Goal: Information Seeking & Learning: Find contact information

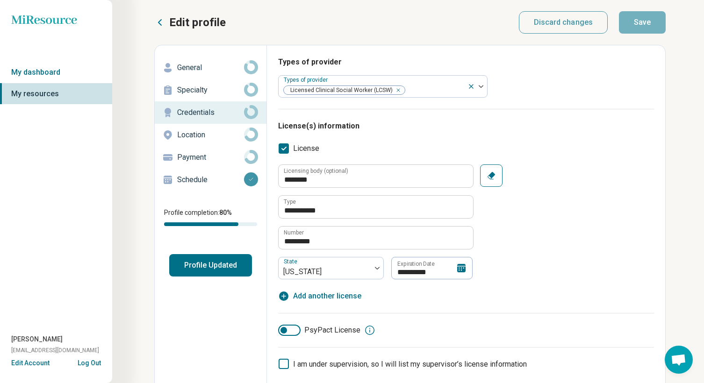
click at [461, 269] on icon at bounding box center [461, 268] width 11 height 11
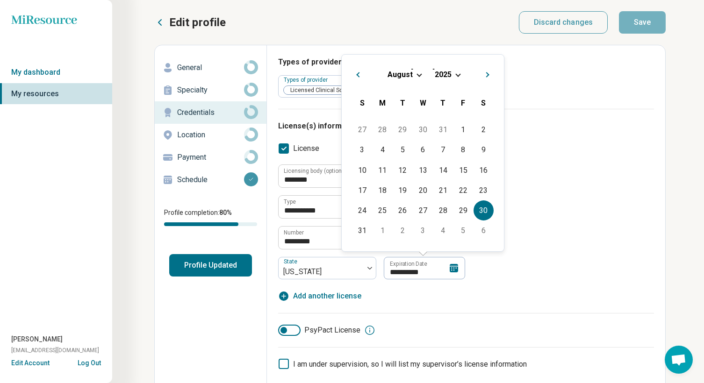
click at [456, 75] on span "Choose Date" at bounding box center [457, 74] width 5 height 5
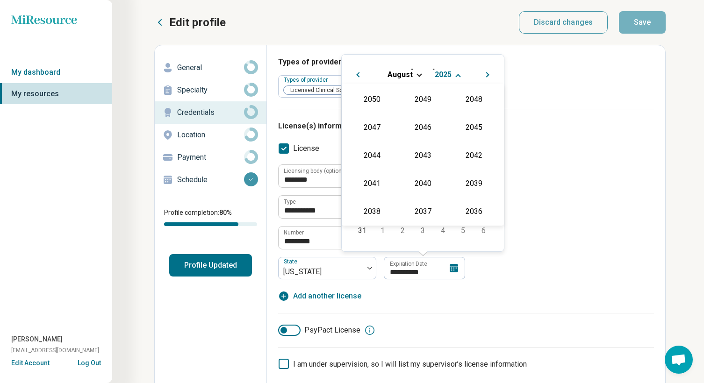
scroll to position [169, 0]
click at [471, 127] on div "2027" at bounding box center [473, 126] width 45 height 17
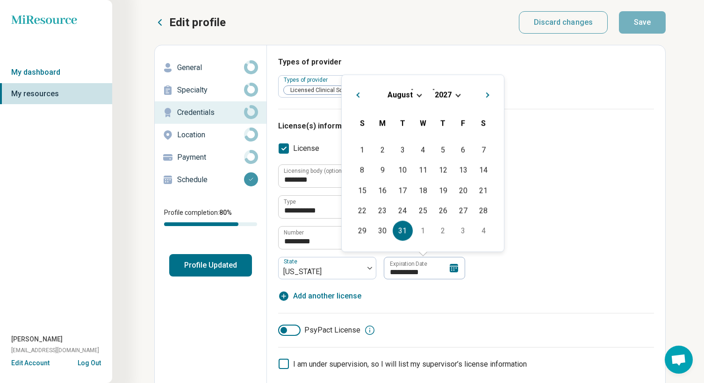
click at [403, 229] on div "31" at bounding box center [403, 231] width 20 height 20
type textarea "*"
type input "**********"
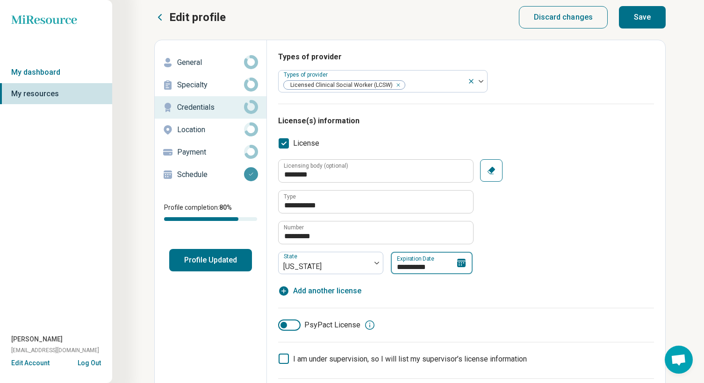
scroll to position [0, 0]
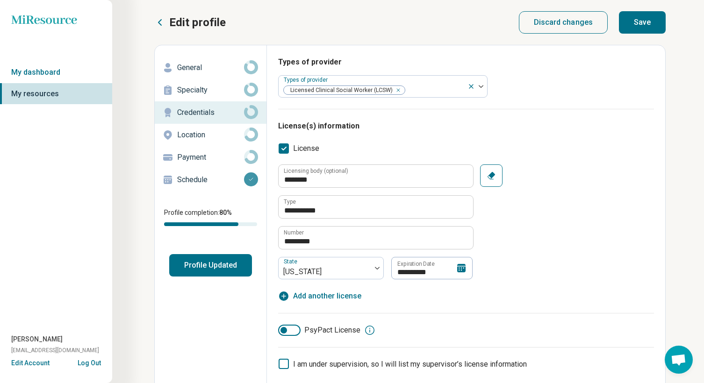
click at [645, 14] on button "Save" at bounding box center [642, 22] width 47 height 22
click at [235, 274] on button "Profile Updated" at bounding box center [210, 265] width 83 height 22
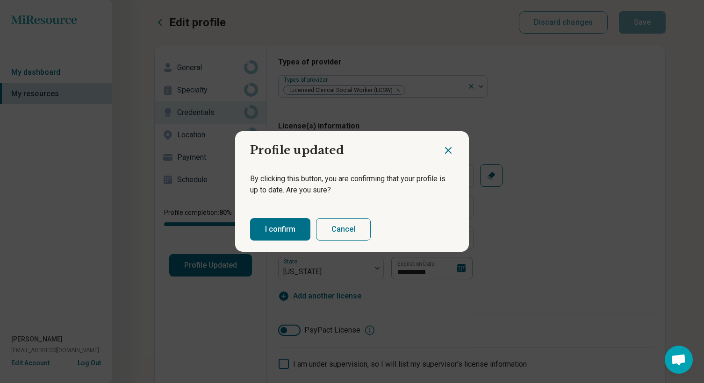
click at [292, 229] on button "I confirm" at bounding box center [280, 229] width 60 height 22
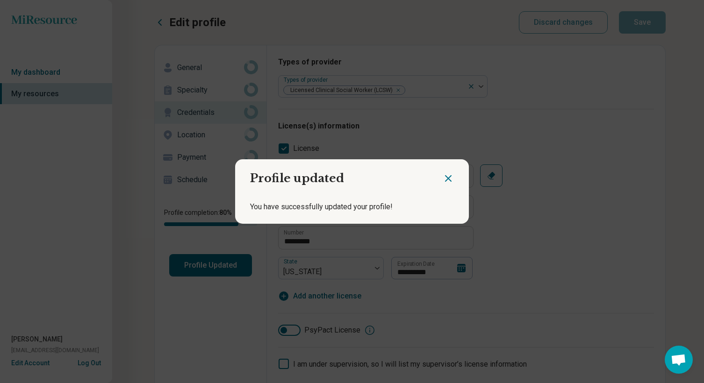
click at [449, 179] on icon "Close dialog" at bounding box center [449, 179] width 6 height 6
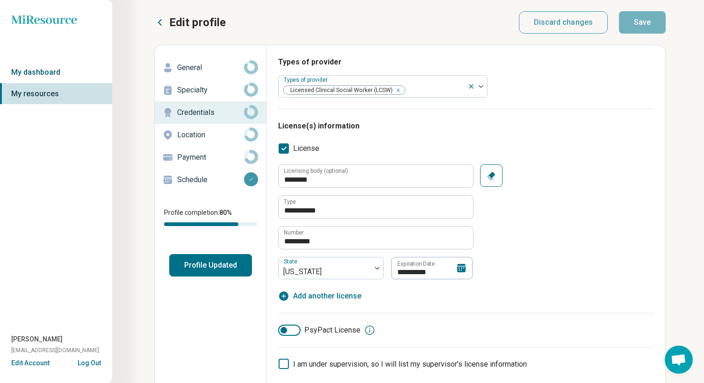
click at [39, 74] on link "My dashboard" at bounding box center [56, 73] width 112 height 22
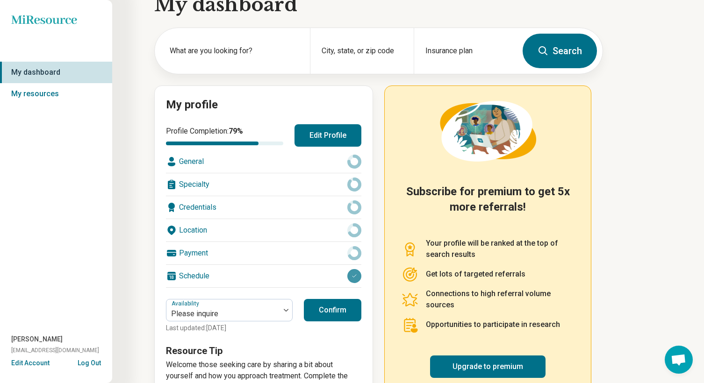
scroll to position [18, 0]
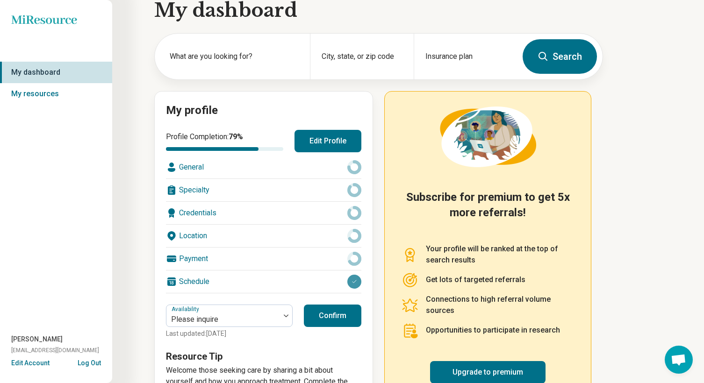
click at [335, 146] on button "Edit Profile" at bounding box center [328, 141] width 67 height 22
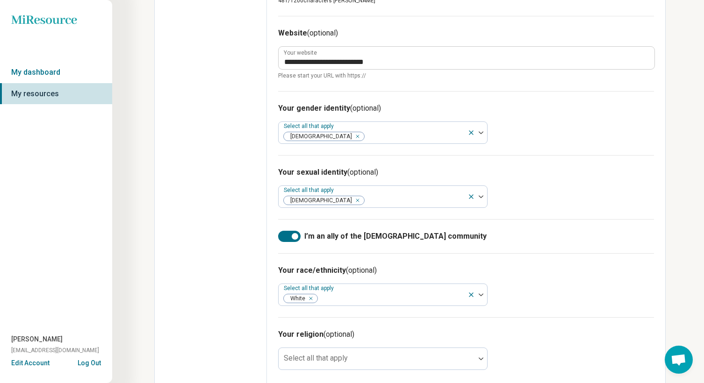
scroll to position [481, 0]
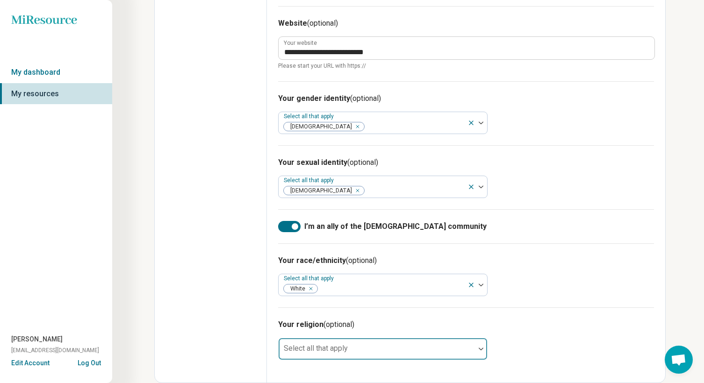
click at [383, 350] on div at bounding box center [376, 352] width 189 height 13
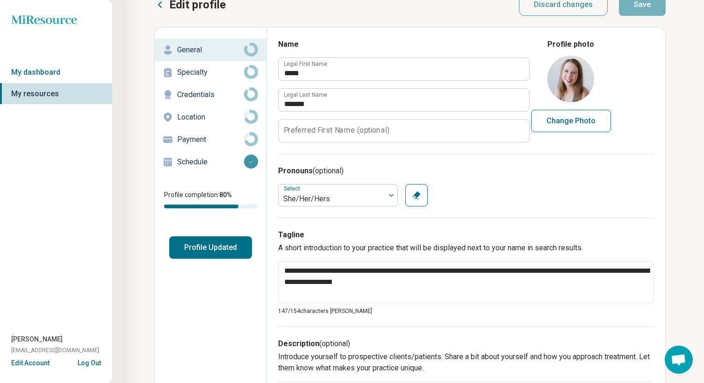
scroll to position [0, 0]
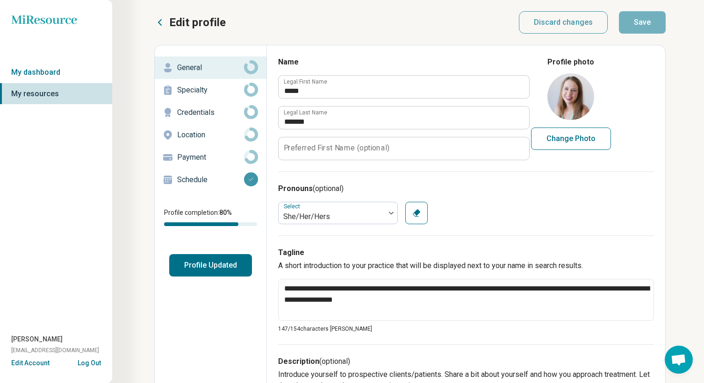
click at [253, 65] on icon at bounding box center [251, 67] width 14 height 14
click at [212, 269] on button "Profile Updated" at bounding box center [210, 265] width 83 height 22
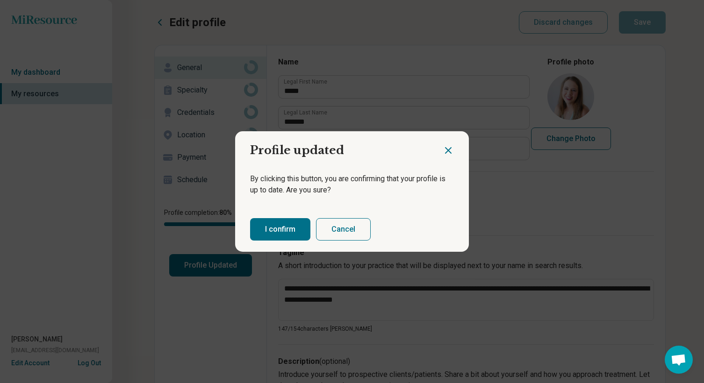
click at [288, 226] on button "I confirm" at bounding box center [280, 229] width 60 height 22
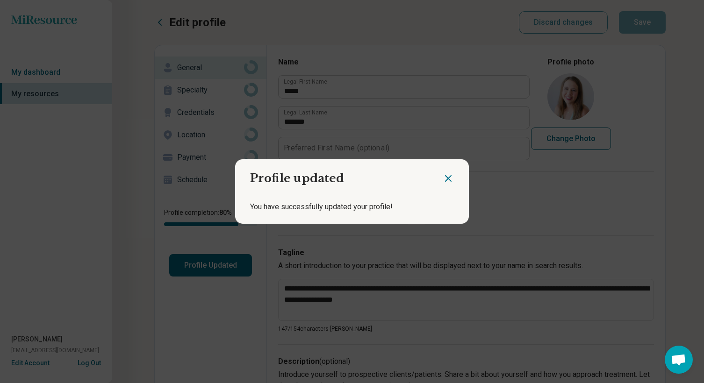
click at [450, 174] on icon "Close dialog" at bounding box center [448, 178] width 11 height 11
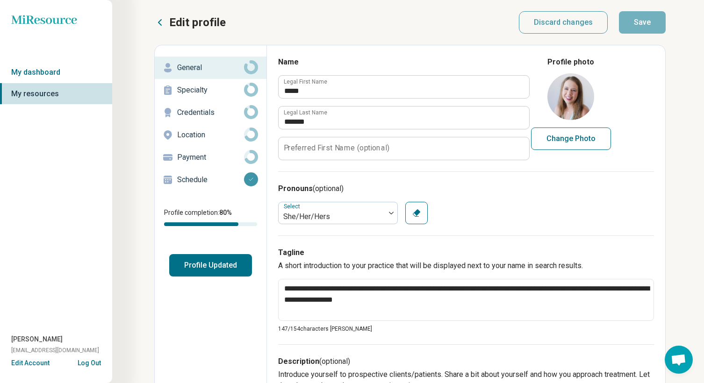
click at [190, 87] on p "Specialty" at bounding box center [210, 90] width 67 height 11
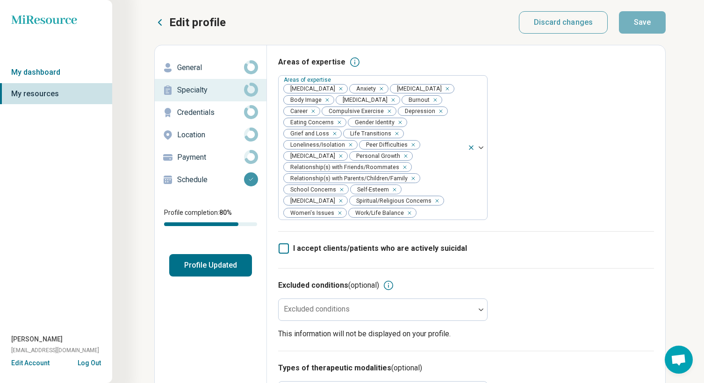
click at [216, 112] on p "Credentials" at bounding box center [210, 112] width 67 height 11
type textarea "*"
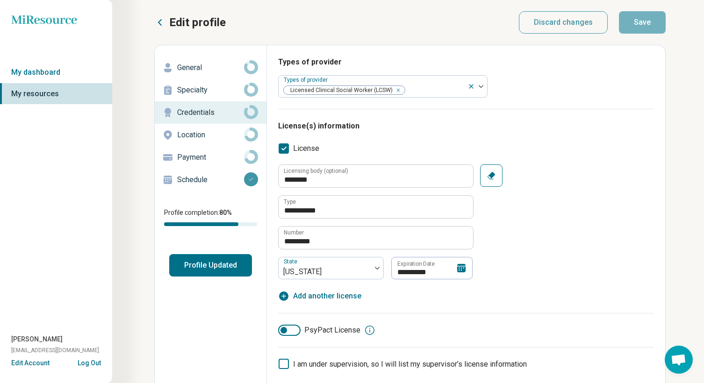
click at [208, 138] on p "Location" at bounding box center [210, 135] width 67 height 11
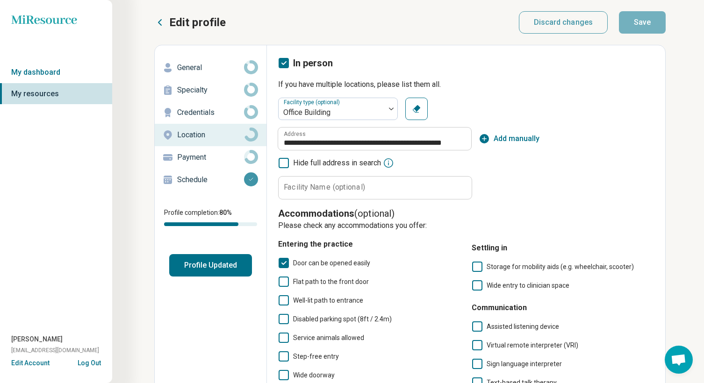
click at [211, 151] on div "Payment" at bounding box center [210, 157] width 97 height 15
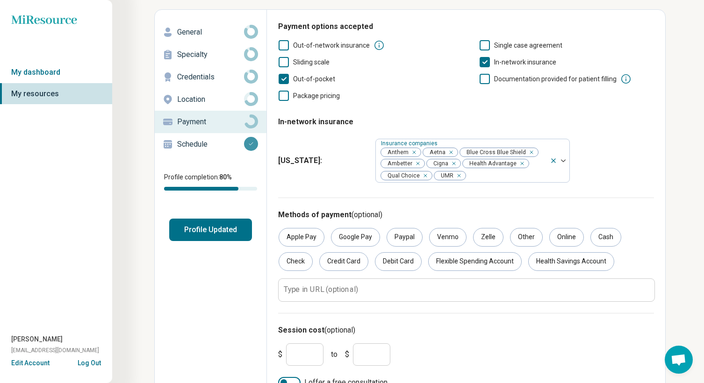
scroll to position [53, 0]
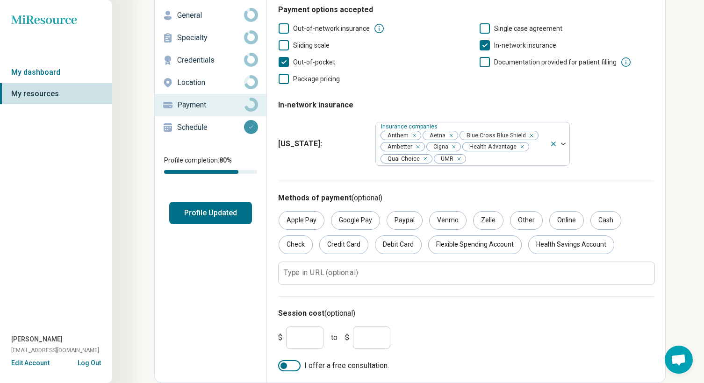
click at [197, 125] on p "Schedule" at bounding box center [210, 127] width 67 height 11
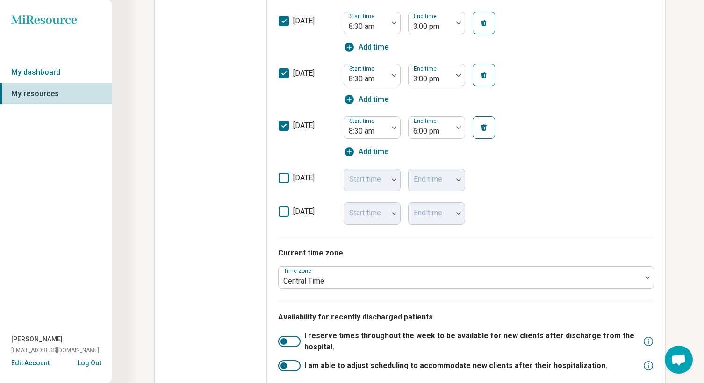
scroll to position [453, 0]
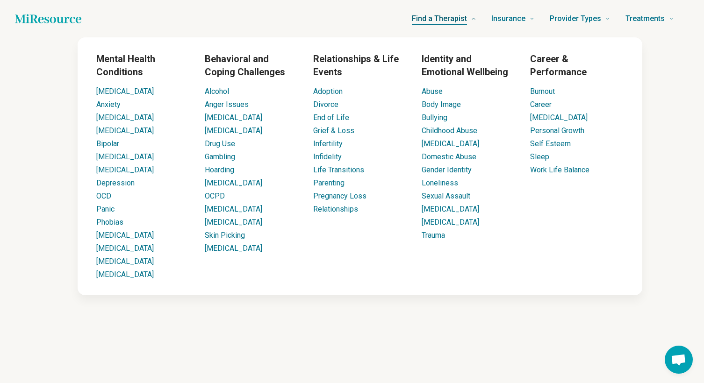
click at [464, 16] on span "Find a Therapist" at bounding box center [439, 18] width 55 height 13
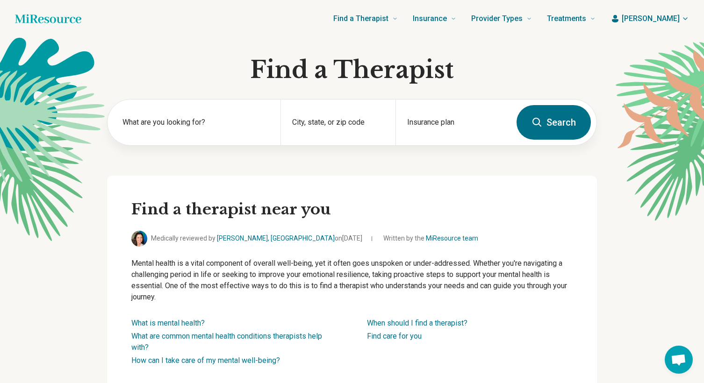
click at [136, 166] on div "What are you looking for? City, state, or zip code Insurance plan Search" at bounding box center [352, 137] width 490 height 77
click at [315, 115] on div "City, state, or zip code" at bounding box center [338, 123] width 115 height 46
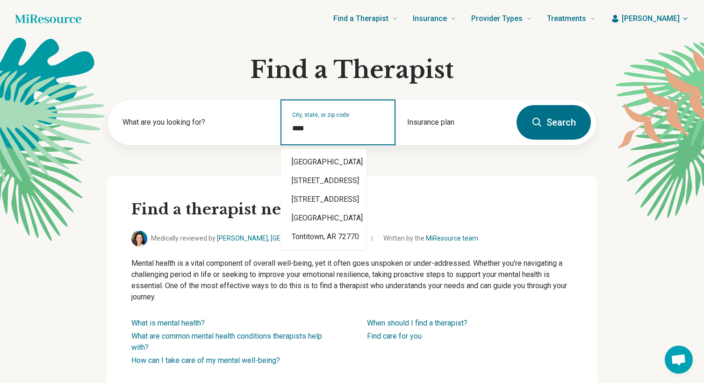
type input "*****"
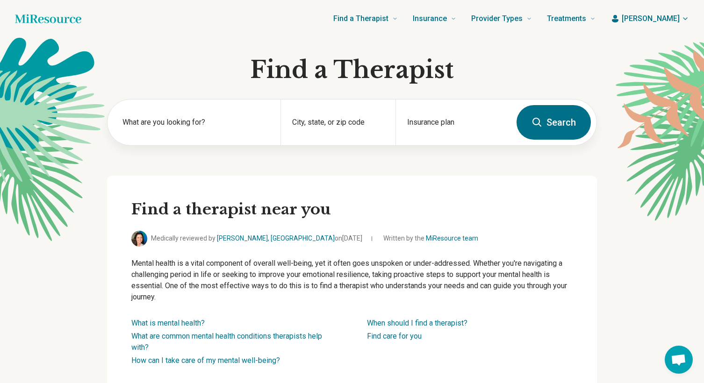
click at [539, 119] on icon at bounding box center [537, 122] width 9 height 9
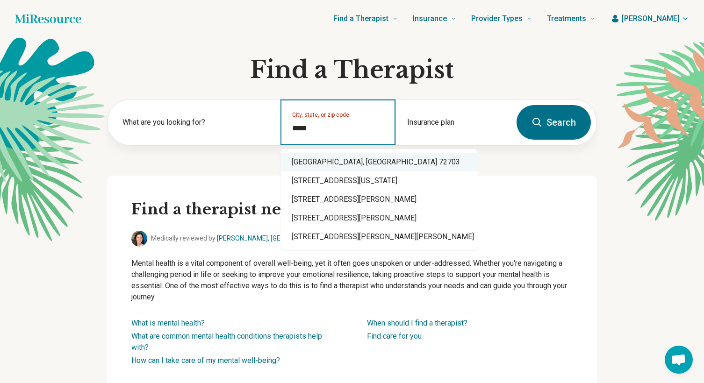
click at [381, 163] on div "Fayetteville, AR 72703" at bounding box center [379, 162] width 197 height 19
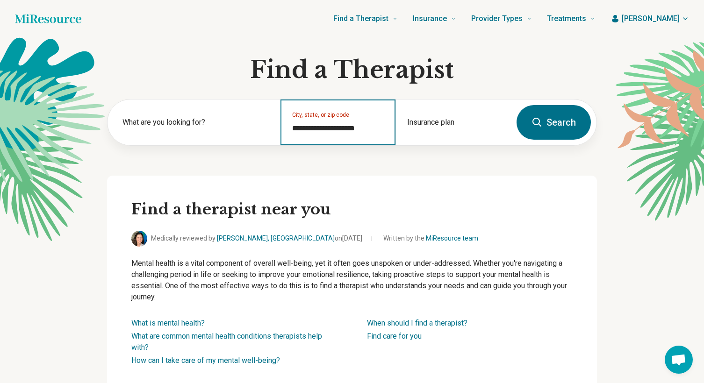
type input "**********"
click at [547, 123] on button "Search" at bounding box center [554, 122] width 74 height 35
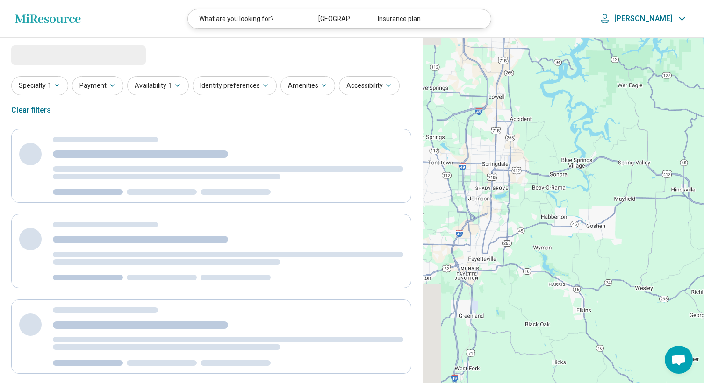
select select "***"
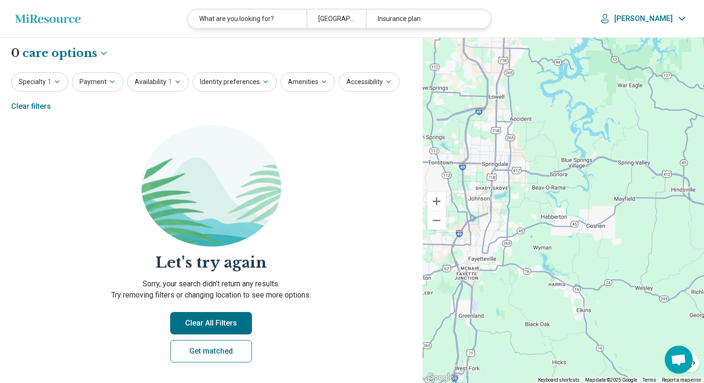
click at [51, 29] on header "Miresource logo What are you looking for? Fayetteville, AR 72703 Insurance plan…" at bounding box center [352, 19] width 704 height 38
click at [46, 21] on icon "Miresource logo" at bounding box center [48, 18] width 66 height 9
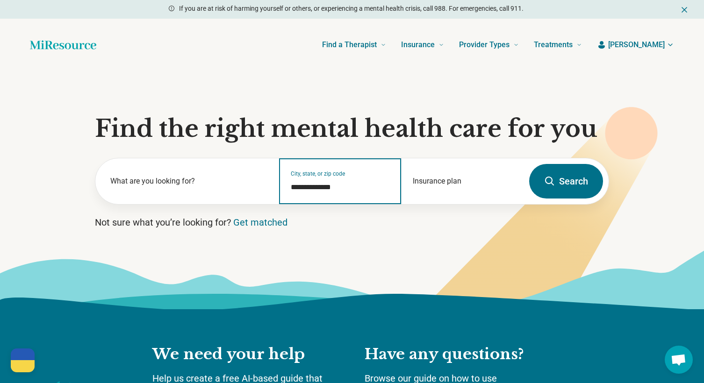
click at [327, 192] on input "**********" at bounding box center [341, 187] width 100 height 11
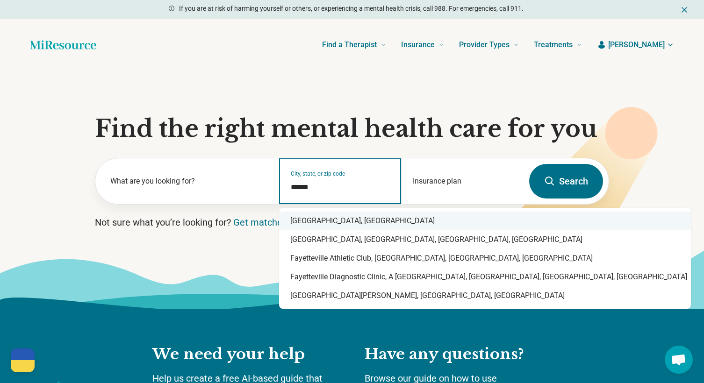
click at [321, 219] on div "Fayetteville, AR" at bounding box center [485, 221] width 412 height 19
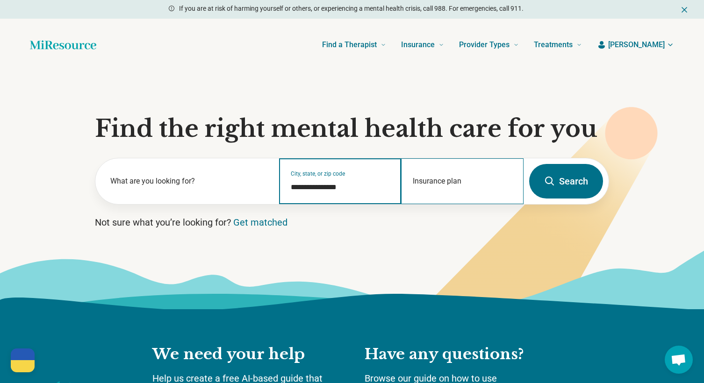
type input "**********"
click at [478, 177] on div "Insurance plan" at bounding box center [462, 182] width 123 height 46
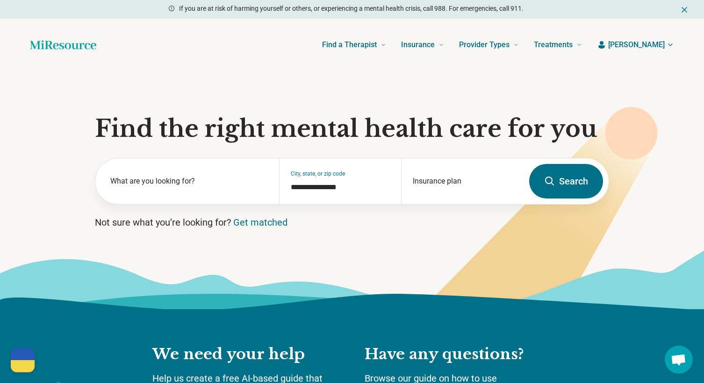
click at [623, 233] on icon at bounding box center [531, 223] width 253 height 232
click at [575, 182] on button "Search" at bounding box center [566, 181] width 74 height 35
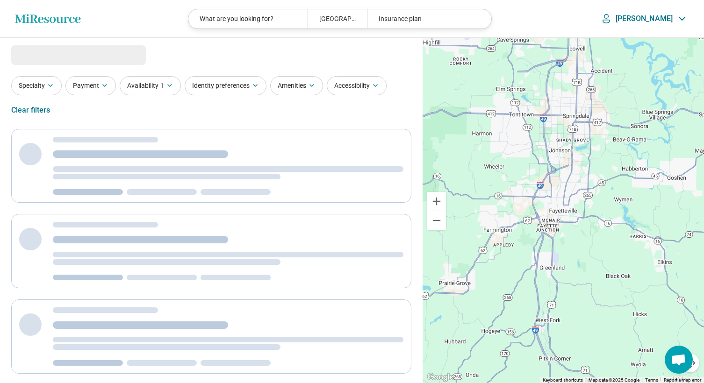
select select "***"
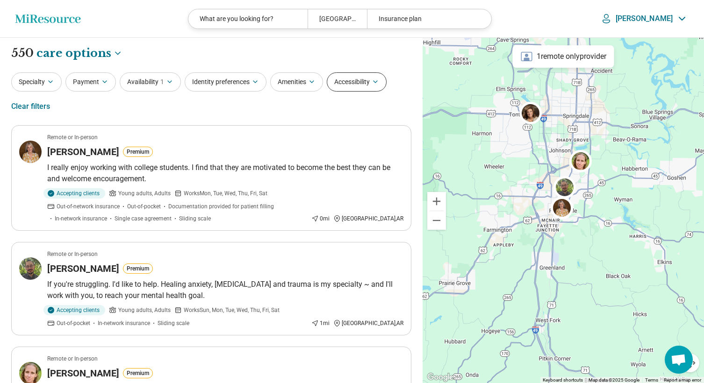
click at [359, 81] on button "Accessibility" at bounding box center [357, 81] width 60 height 19
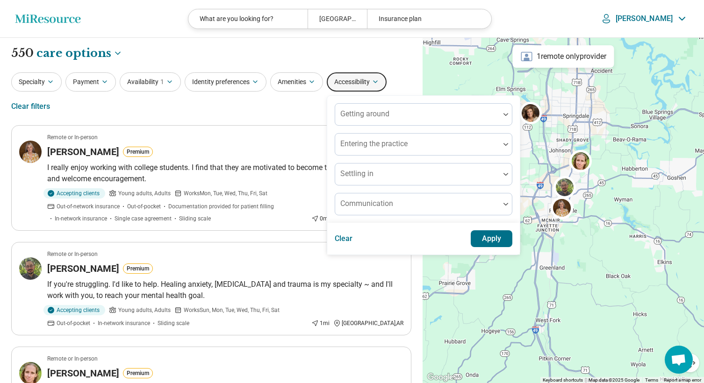
click at [396, 48] on div "**********" at bounding box center [211, 53] width 400 height 16
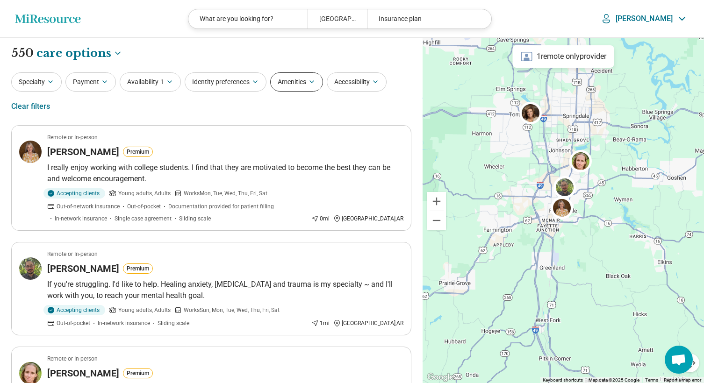
click at [300, 81] on button "Amenities" at bounding box center [296, 81] width 53 height 19
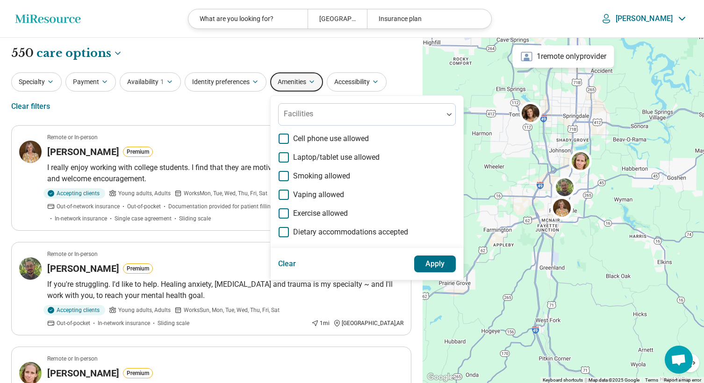
click at [304, 48] on div "**********" at bounding box center [211, 53] width 400 height 16
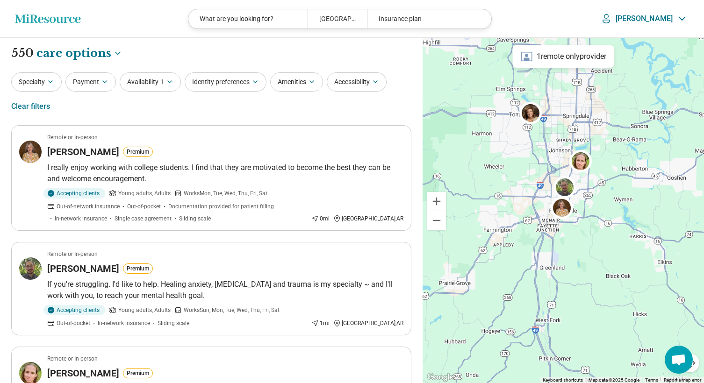
click at [157, 26] on header "Miresource logo What are you looking for? Fayetteville, AR Insurance plan Katie" at bounding box center [352, 19] width 704 height 38
click at [26, 108] on div "Clear filters" at bounding box center [30, 106] width 39 height 22
click at [39, 80] on button "Specialty" at bounding box center [36, 81] width 50 height 19
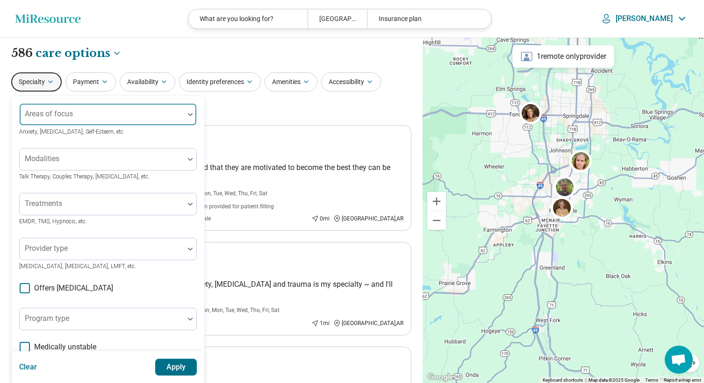
click at [76, 119] on div at bounding box center [101, 118] width 157 height 13
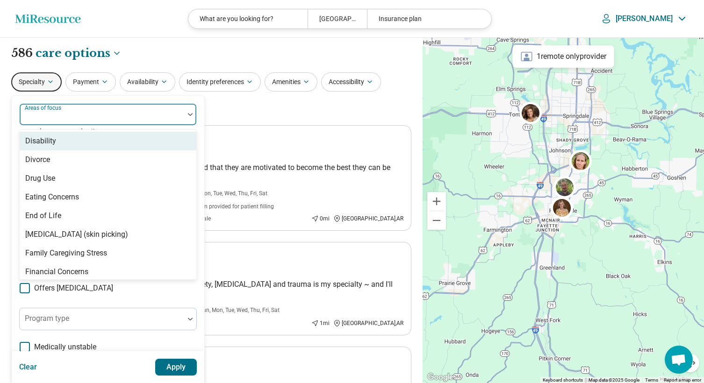
scroll to position [596, 0]
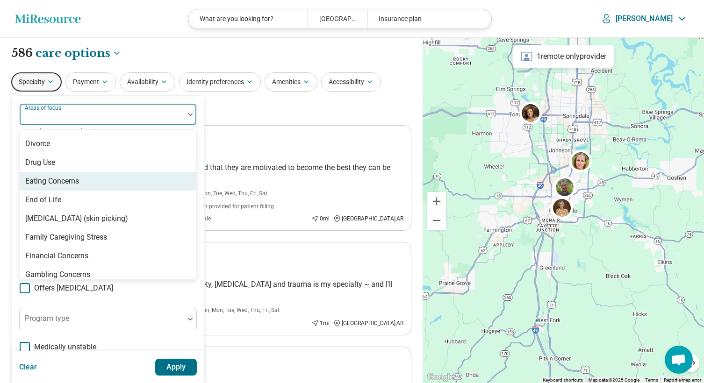
click at [47, 188] on div "Eating Concerns" at bounding box center [108, 181] width 177 height 19
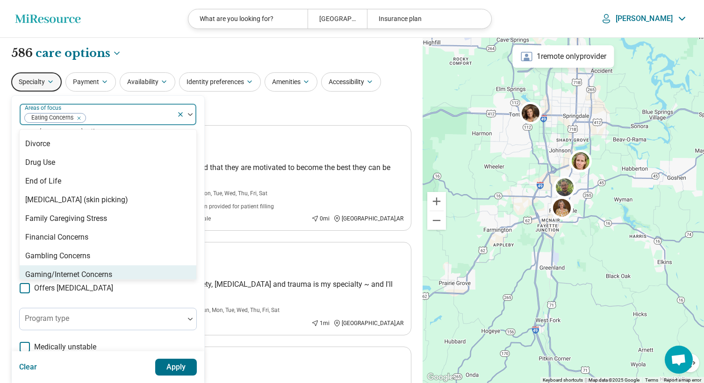
click at [168, 364] on button "Apply" at bounding box center [176, 367] width 42 height 17
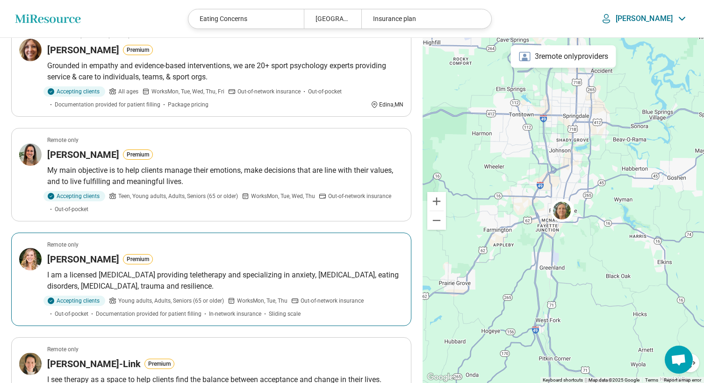
scroll to position [208, 0]
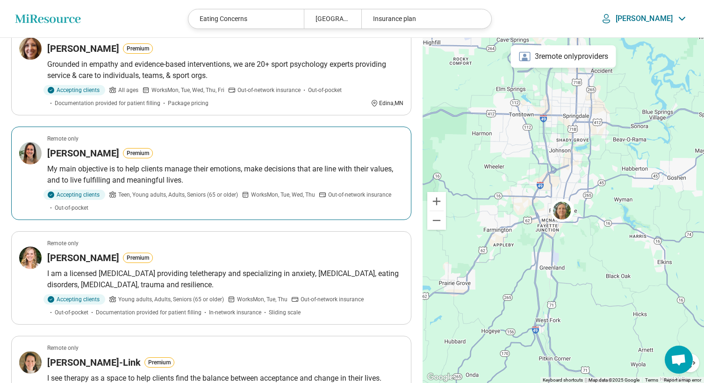
click at [92, 154] on h3 "Michelle Litwer" at bounding box center [83, 153] width 72 height 13
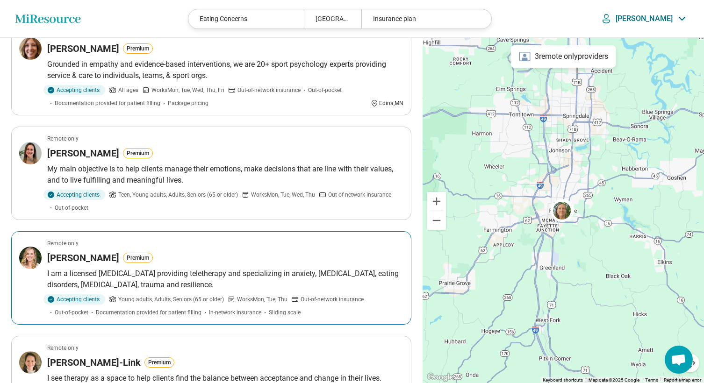
click at [77, 260] on h3 "Amelia Miller" at bounding box center [83, 258] width 72 height 13
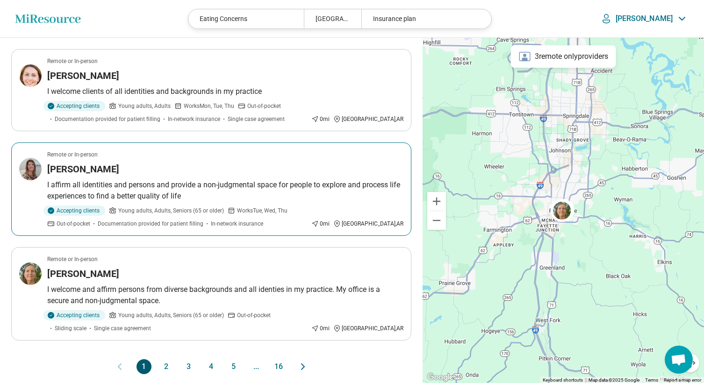
scroll to position [825, 0]
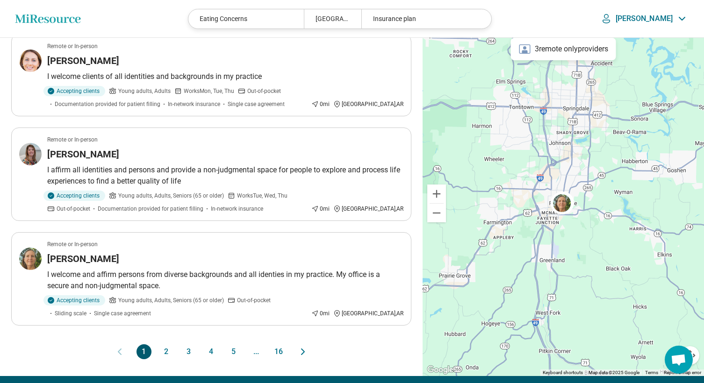
click at [165, 351] on button "2" at bounding box center [166, 352] width 15 height 15
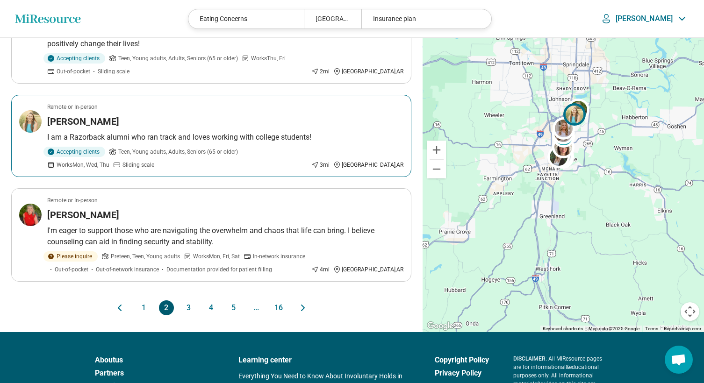
scroll to position [858, 0]
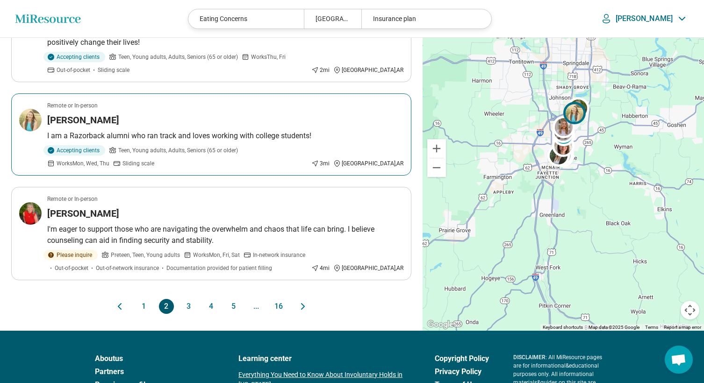
click at [96, 114] on h3 "Paige Heffron" at bounding box center [83, 120] width 72 height 13
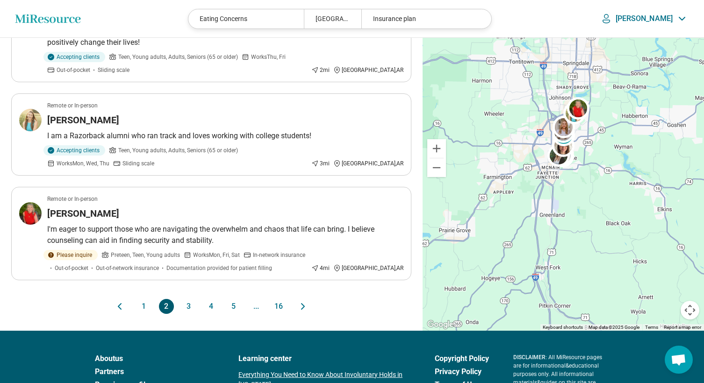
click at [189, 299] on button "3" at bounding box center [188, 306] width 15 height 15
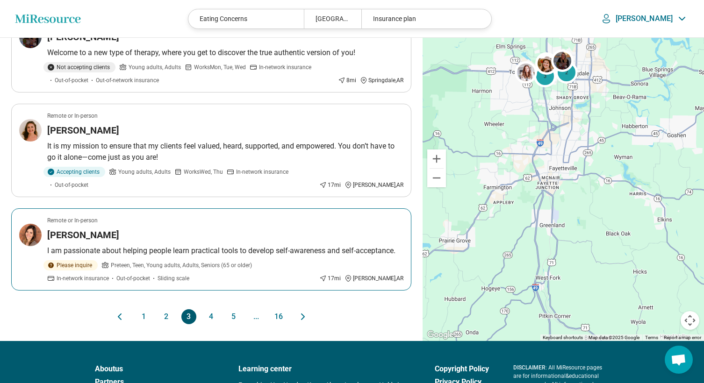
scroll to position [839, 0]
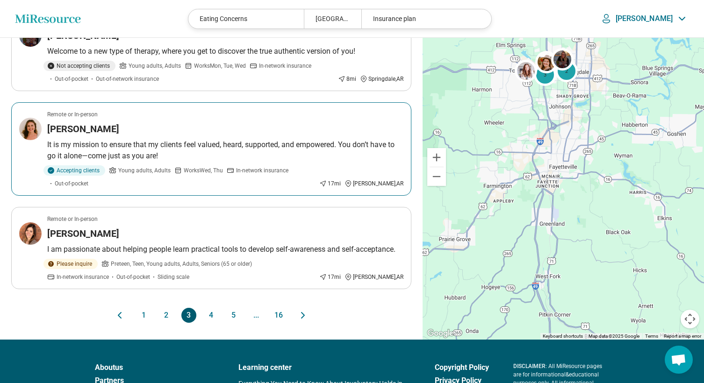
click at [81, 128] on h3 "Catherine Coker" at bounding box center [83, 129] width 72 height 13
click at [213, 308] on button "4" at bounding box center [211, 315] width 15 height 15
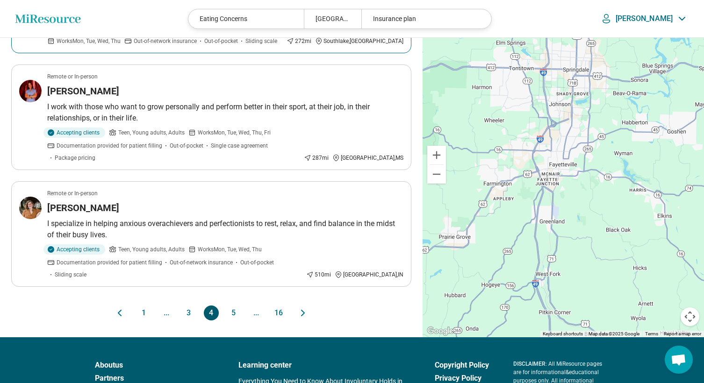
scroll to position [921, 0]
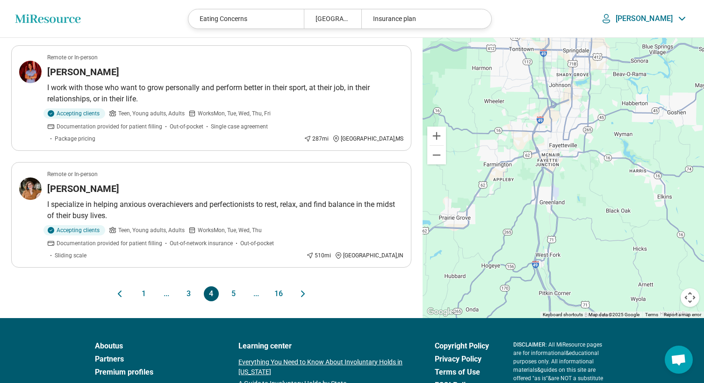
click at [236, 287] on button "5" at bounding box center [233, 294] width 15 height 15
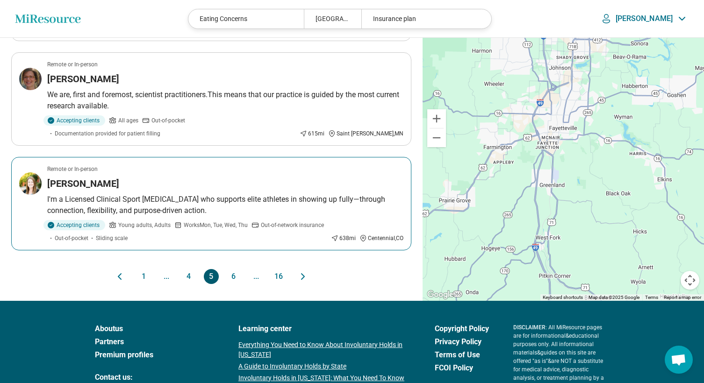
scroll to position [927, 0]
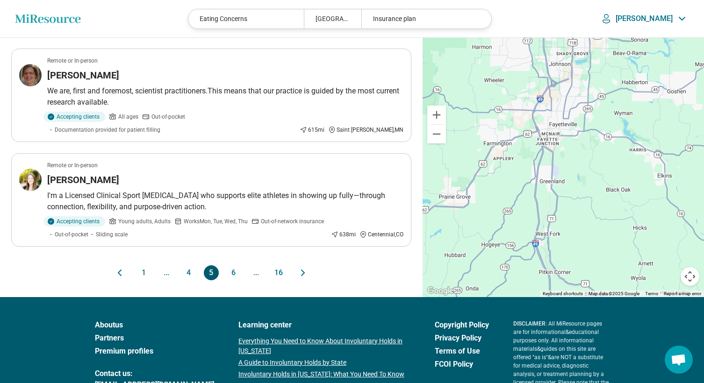
click at [238, 266] on button "6" at bounding box center [233, 273] width 15 height 15
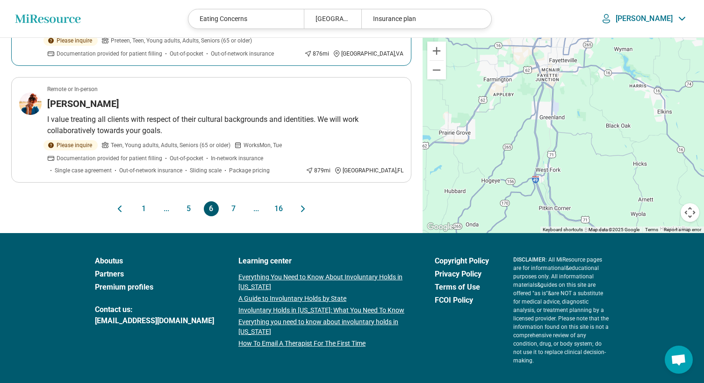
scroll to position [1002, 0]
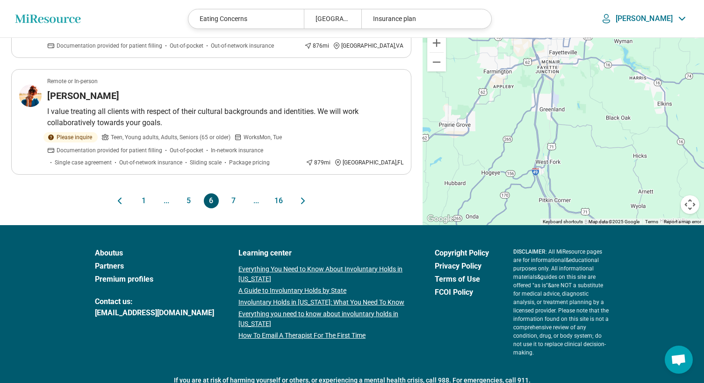
click at [234, 194] on button "7" at bounding box center [233, 201] width 15 height 15
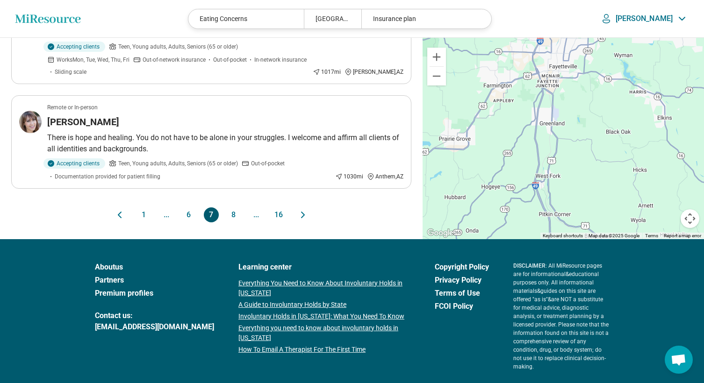
scroll to position [991, 0]
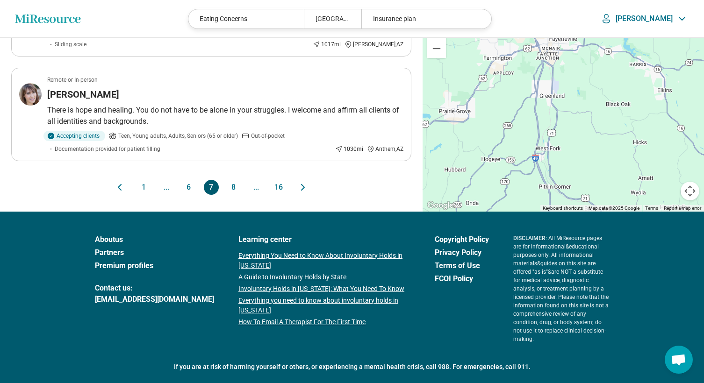
click at [238, 180] on button "8" at bounding box center [233, 187] width 15 height 15
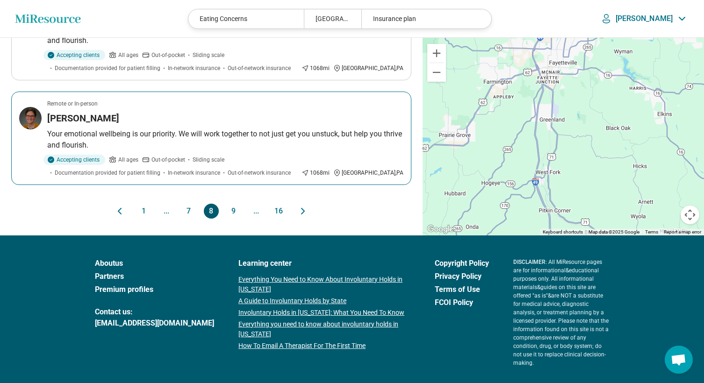
scroll to position [1015, 0]
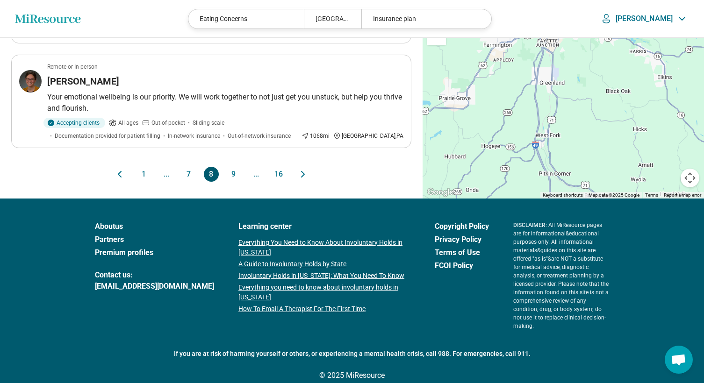
click at [236, 177] on button "9" at bounding box center [233, 174] width 15 height 15
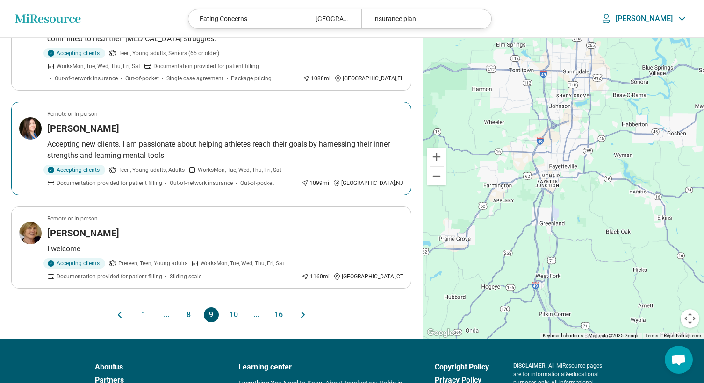
scroll to position [992, 0]
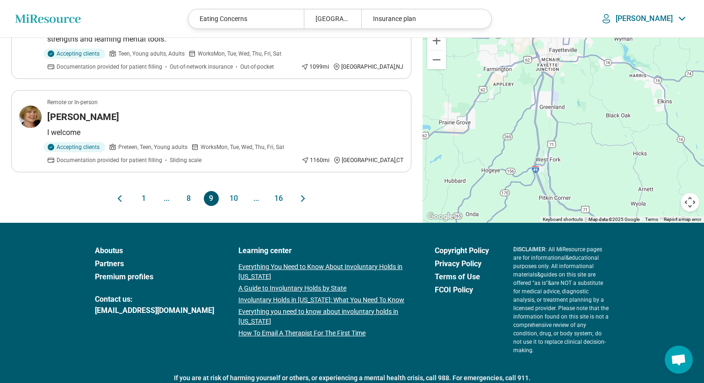
click at [237, 191] on button "10" at bounding box center [233, 198] width 15 height 15
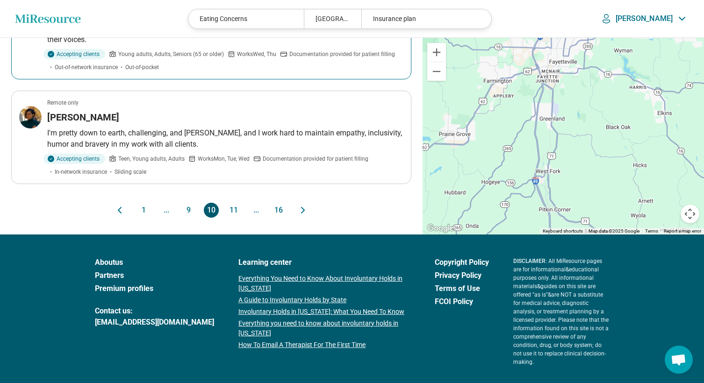
scroll to position [954, 0]
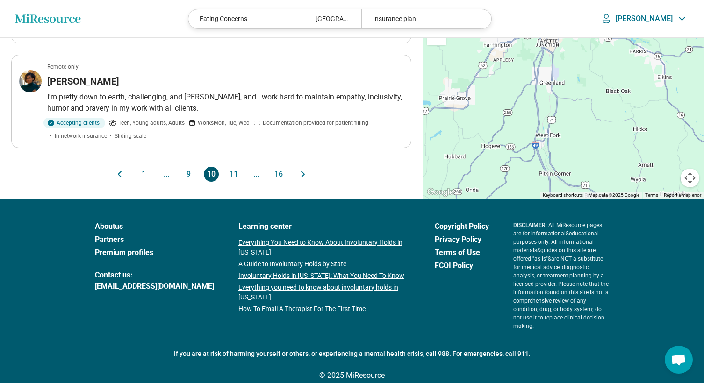
click at [233, 171] on button "11" at bounding box center [233, 174] width 15 height 15
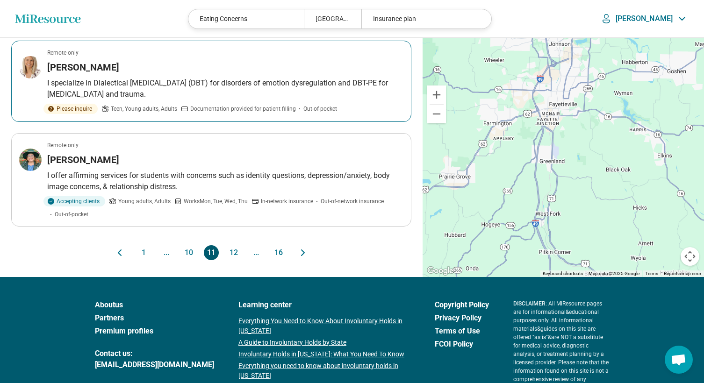
scroll to position [900, 0]
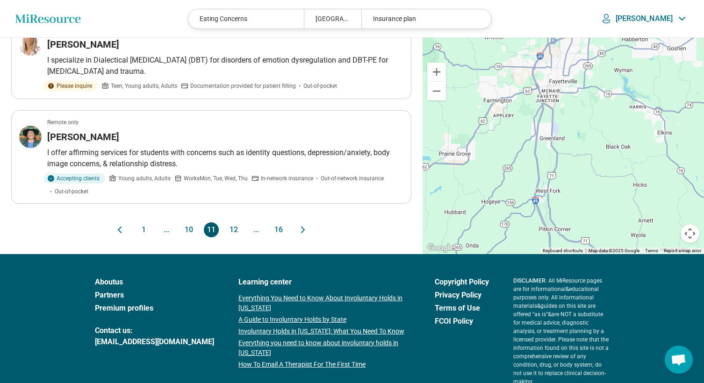
click at [237, 238] on button "12" at bounding box center [233, 230] width 15 height 15
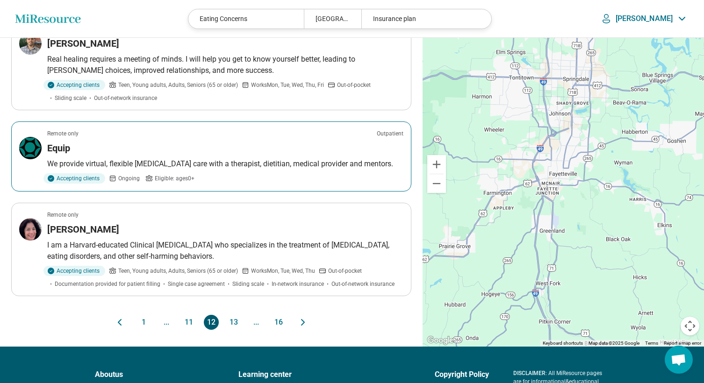
scroll to position [850, 0]
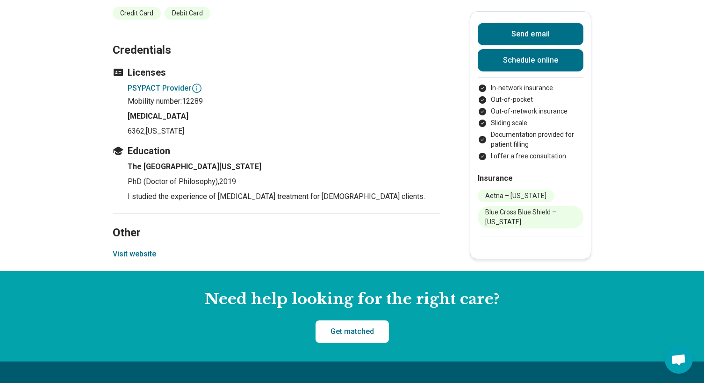
scroll to position [970, 0]
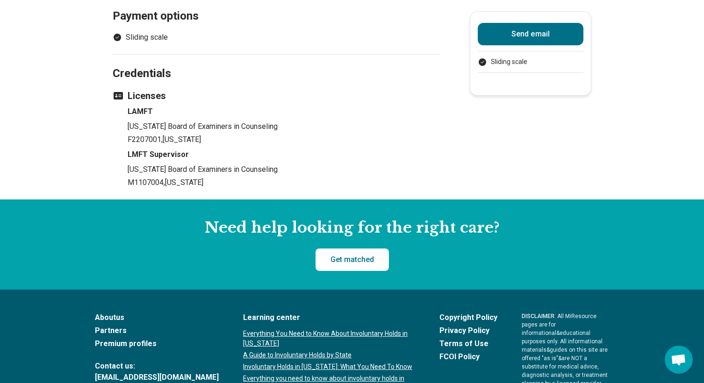
scroll to position [642, 0]
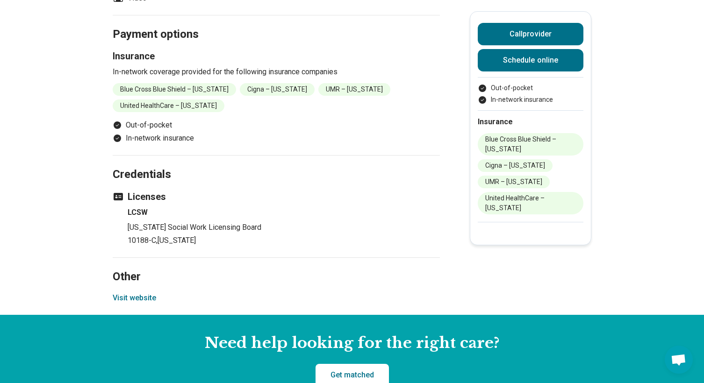
scroll to position [863, 0]
